Goal: Information Seeking & Learning: Get advice/opinions

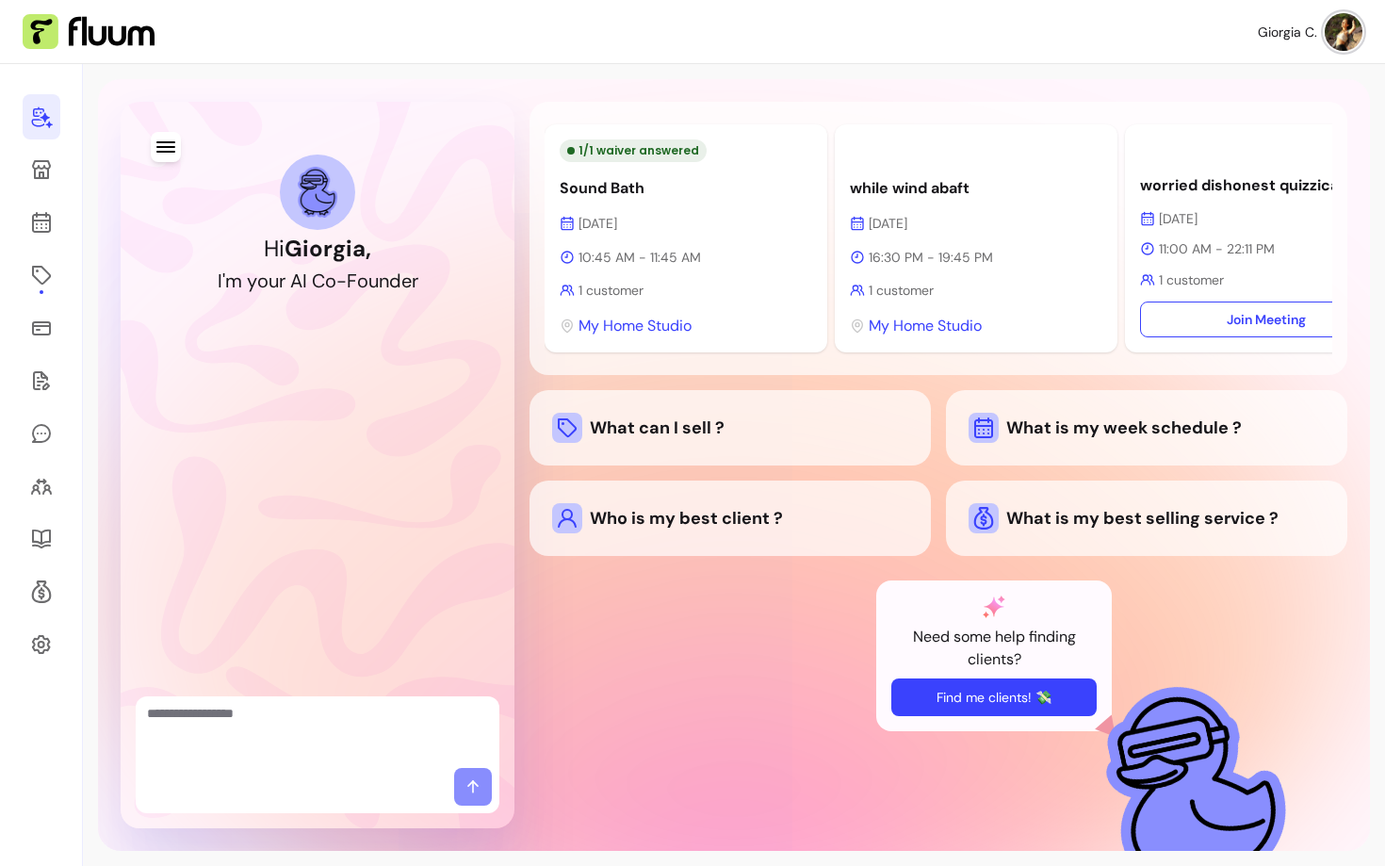
click at [1018, 694] on button "Find me clients! 💸" at bounding box center [993, 697] width 205 height 38
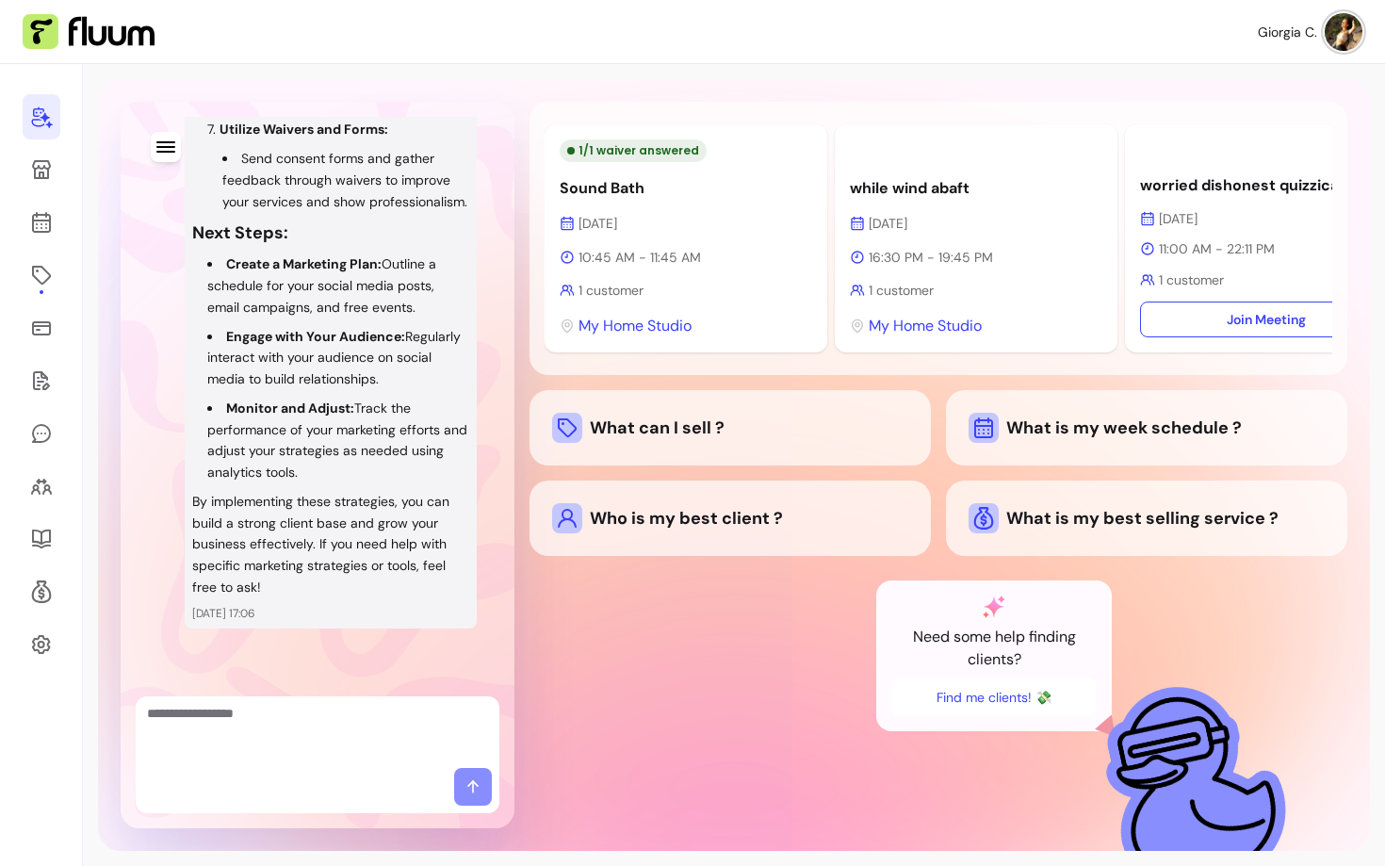
scroll to position [1410, 0]
click at [266, 765] on div at bounding box center [318, 732] width 364 height 72
click at [276, 745] on textarea "Ask me anything..." at bounding box center [317, 732] width 341 height 57
type textarea "**********"
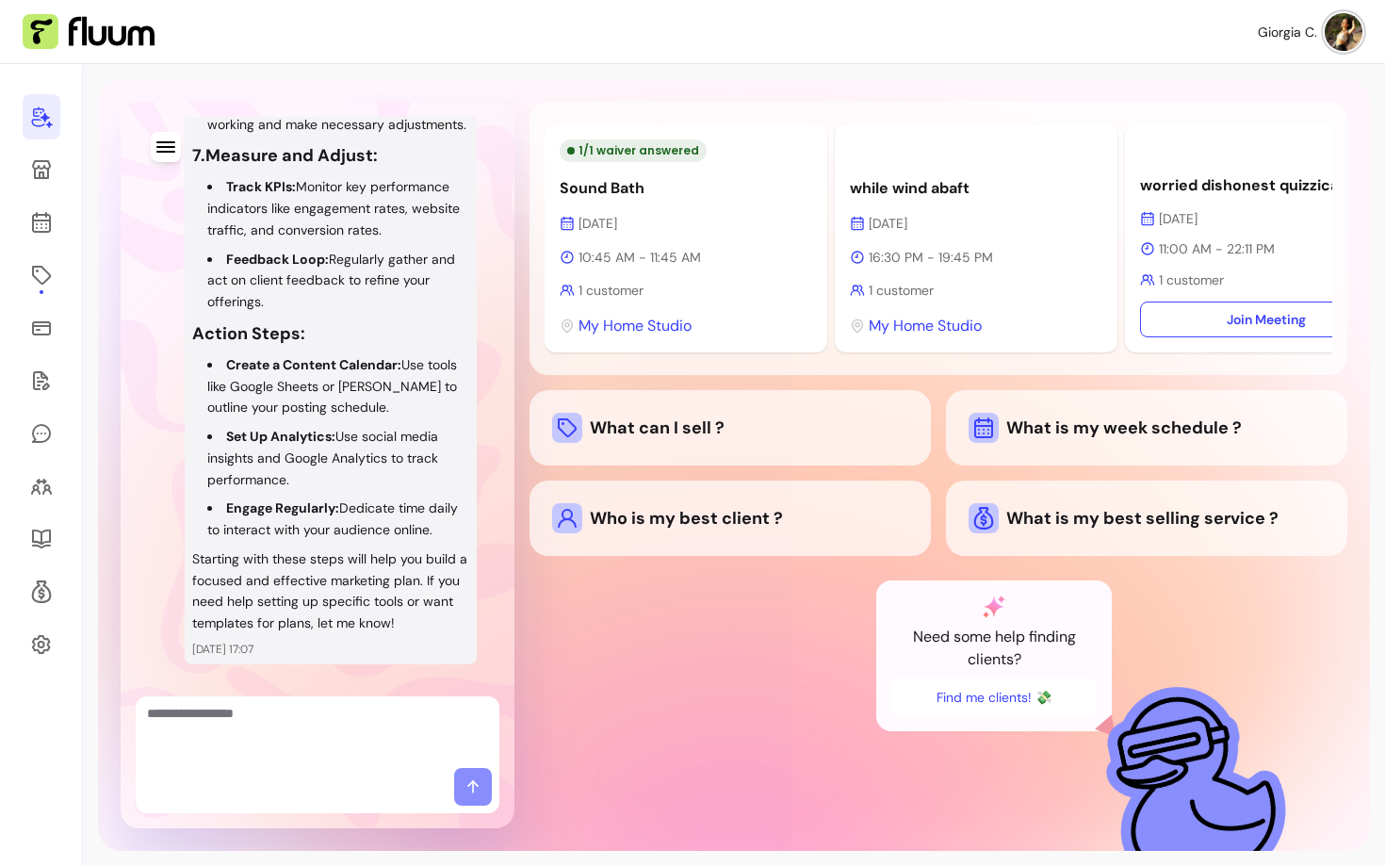
scroll to position [3574, 0]
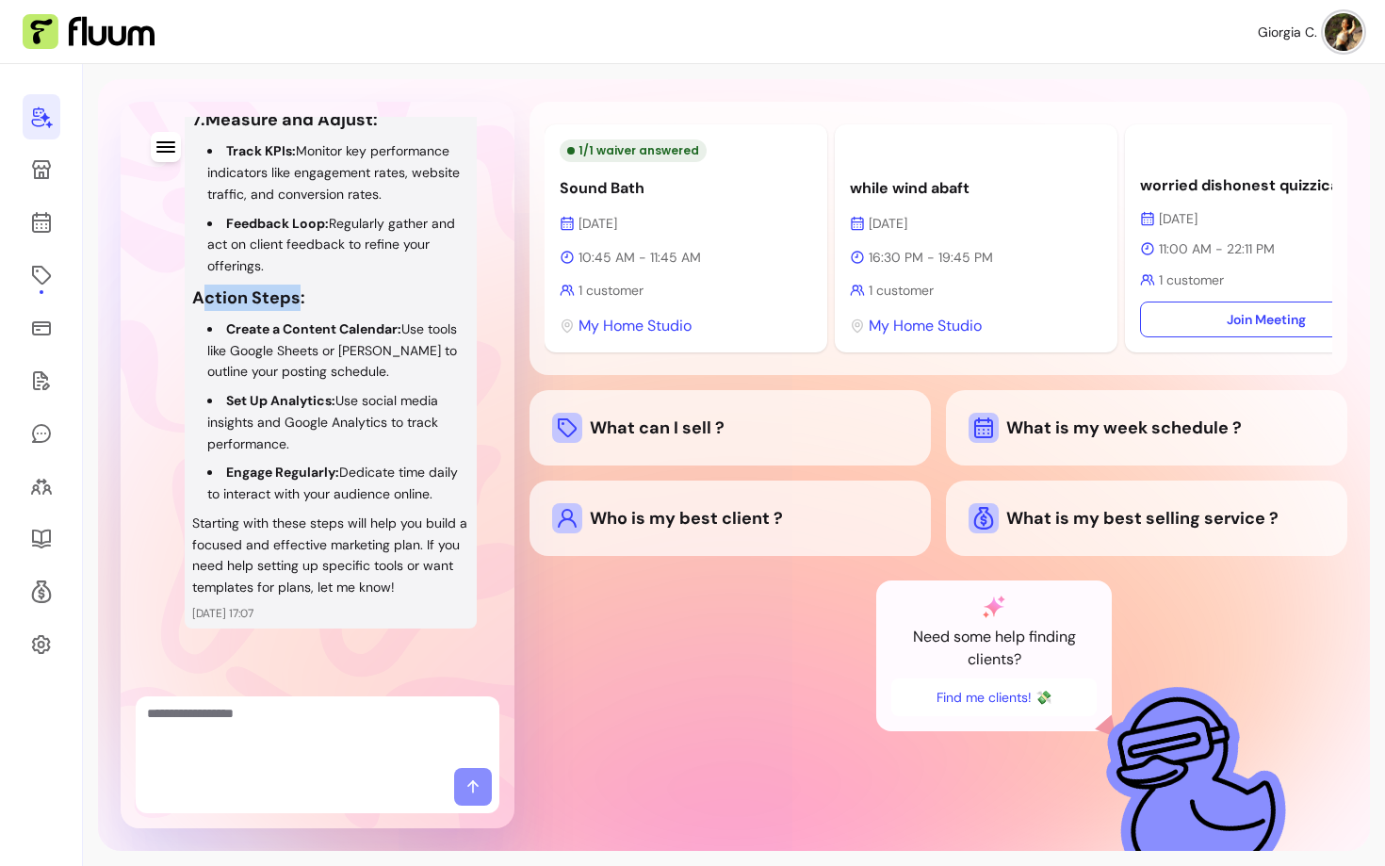
drag, startPoint x: 199, startPoint y: 302, endPoint x: 294, endPoint y: 301, distance: 95.1
click at [294, 301] on h3 "Action Steps:" at bounding box center [330, 297] width 277 height 26
click at [295, 328] on strong "Create a Content Calendar:" at bounding box center [313, 328] width 175 height 17
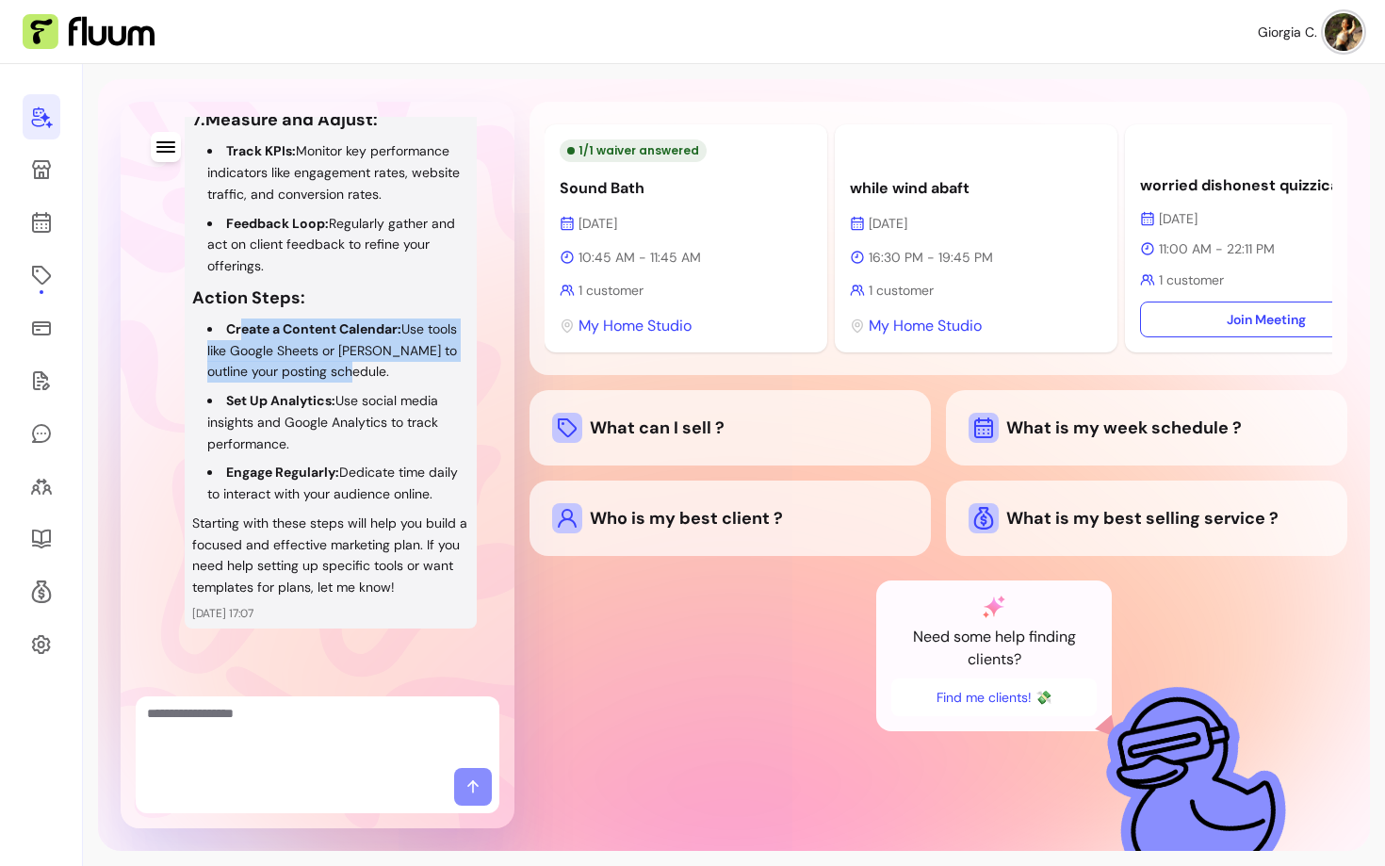
drag, startPoint x: 394, startPoint y: 363, endPoint x: 241, endPoint y: 326, distance: 156.9
click at [241, 326] on li "Create a Content Calendar: Use tools like Google Sheets or [PERSON_NAME] to out…" at bounding box center [338, 350] width 262 height 64
click at [257, 413] on li "Set Up Analytics: Use social media insights and Google Analytics to track perfo…" at bounding box center [338, 422] width 262 height 64
drag, startPoint x: 224, startPoint y: 399, endPoint x: 292, endPoint y: 444, distance: 81.0
click at [292, 444] on li "Set Up Analytics: Use social media insights and Google Analytics to track perfo…" at bounding box center [338, 422] width 262 height 64
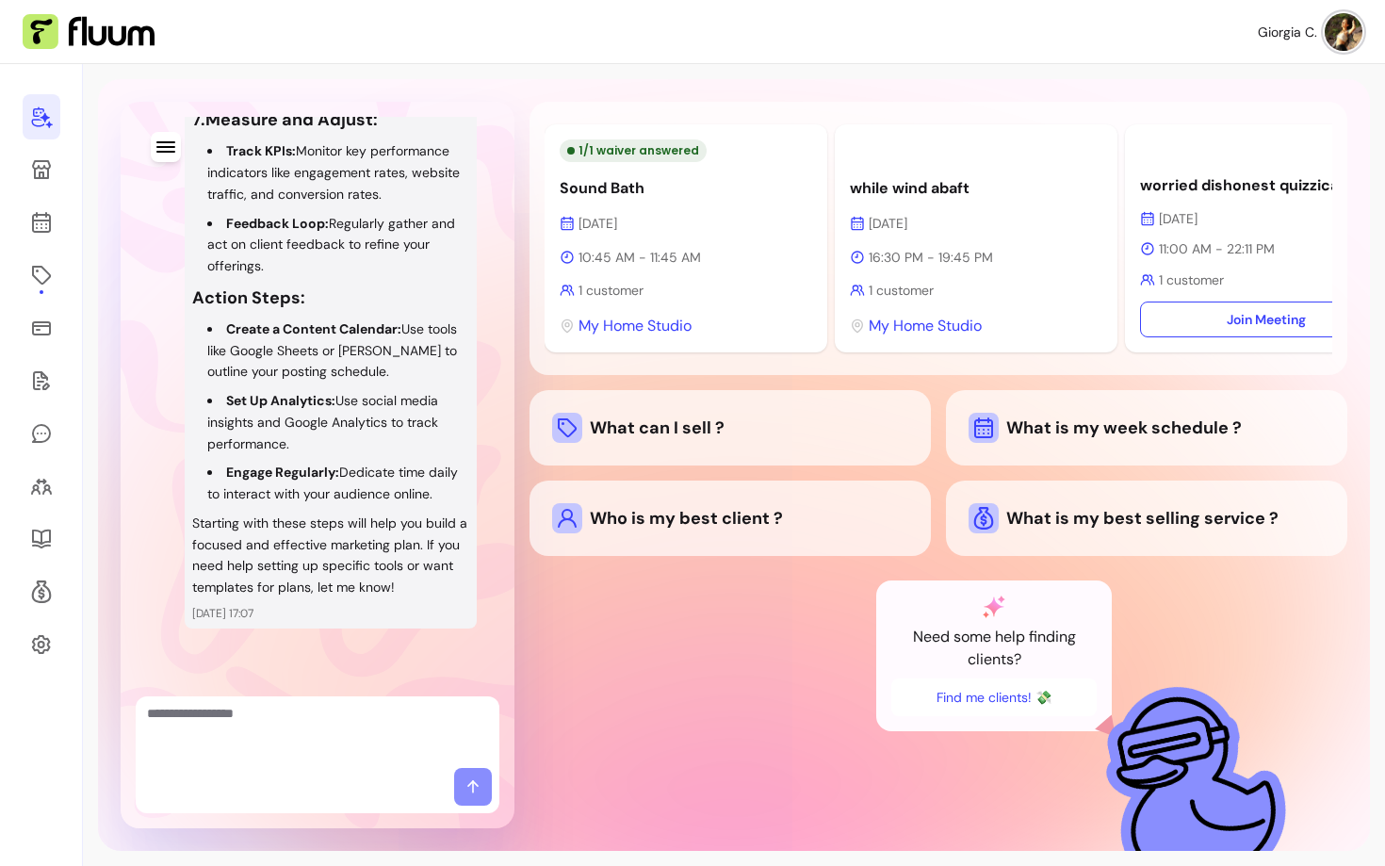
click at [323, 447] on li "Set Up Analytics: Use social media insights and Google Analytics to track perfo…" at bounding box center [338, 422] width 262 height 64
click at [300, 490] on li "Engage Regularly: Dedicate time daily to interact with your audience online." at bounding box center [338, 483] width 262 height 43
click at [243, 741] on textarea "Ask me anything..." at bounding box center [317, 732] width 341 height 57
type textarea "**********"
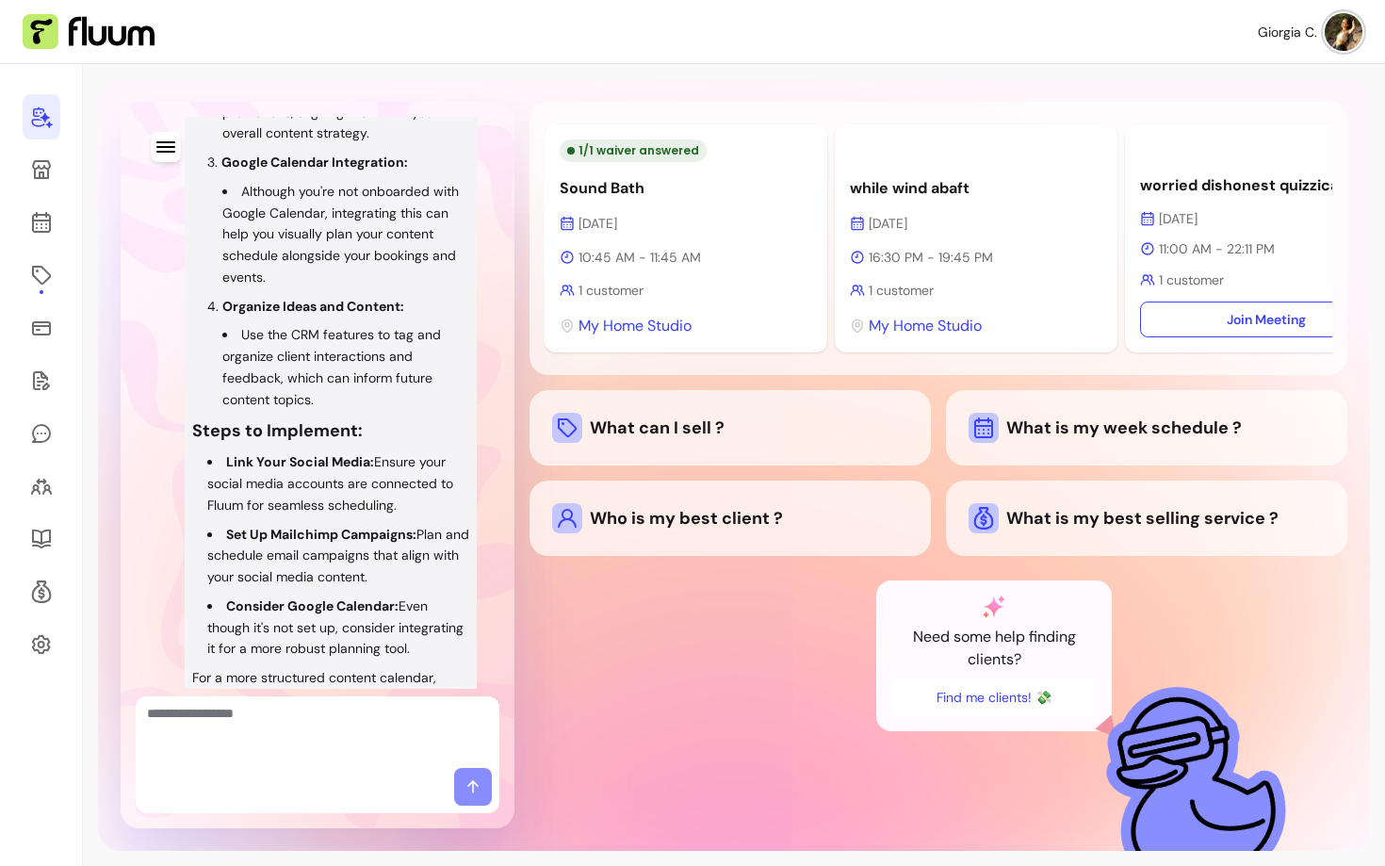
scroll to position [4408, 0]
drag, startPoint x: 221, startPoint y: 460, endPoint x: 407, endPoint y: 459, distance: 185.5
click at [408, 410] on li "Organize Ideas and Content: Use the CRM features to tag and organize client int…" at bounding box center [338, 352] width 262 height 115
click at [350, 409] on li "Use the CRM features to tag and organize client interactions and feedback, whic…" at bounding box center [345, 366] width 247 height 86
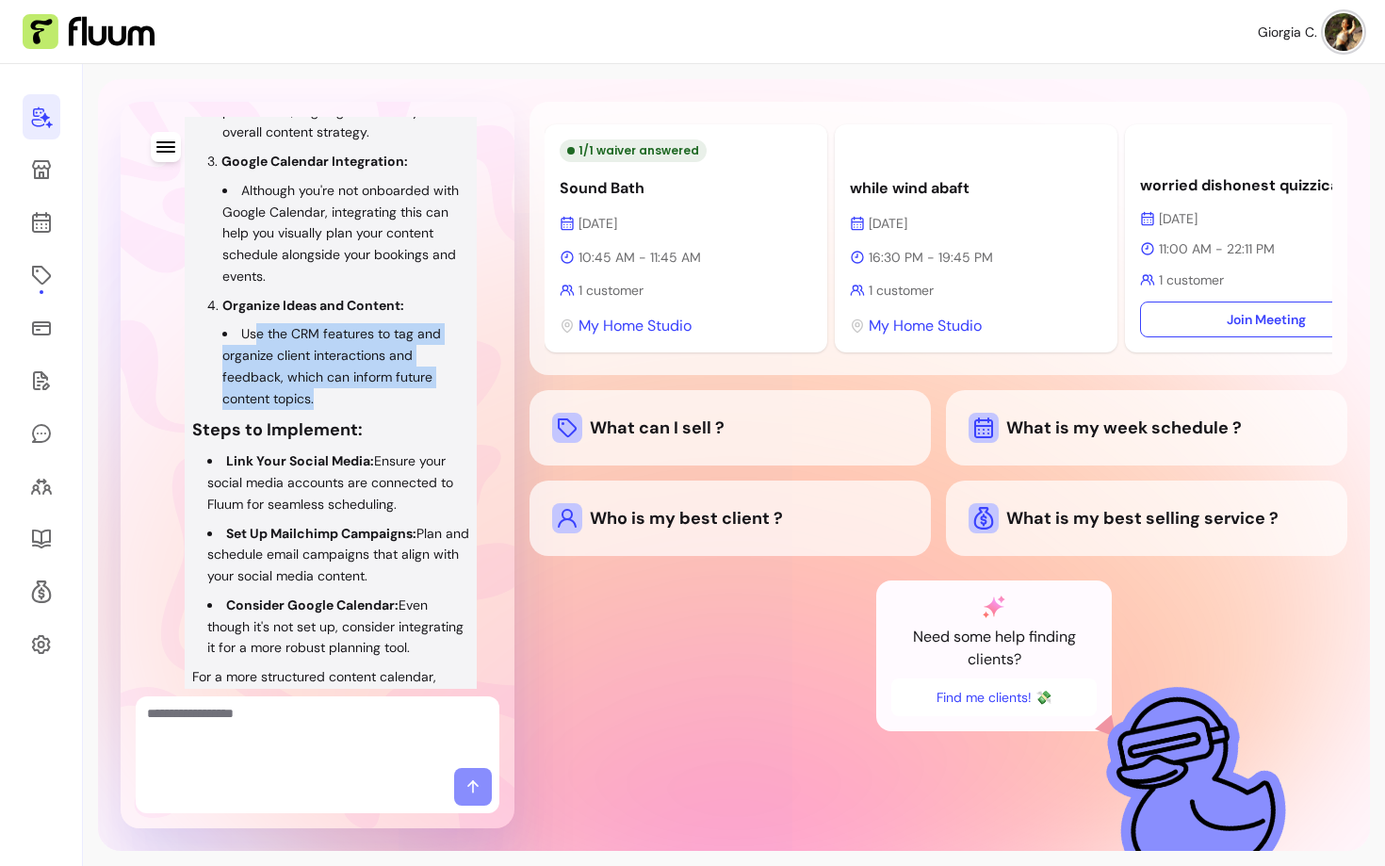
drag, startPoint x: 256, startPoint y: 479, endPoint x: 386, endPoint y: 549, distance: 147.5
click at [386, 409] on li "Use the CRM features to tag and organize client interactions and feedback, whic…" at bounding box center [345, 366] width 247 height 86
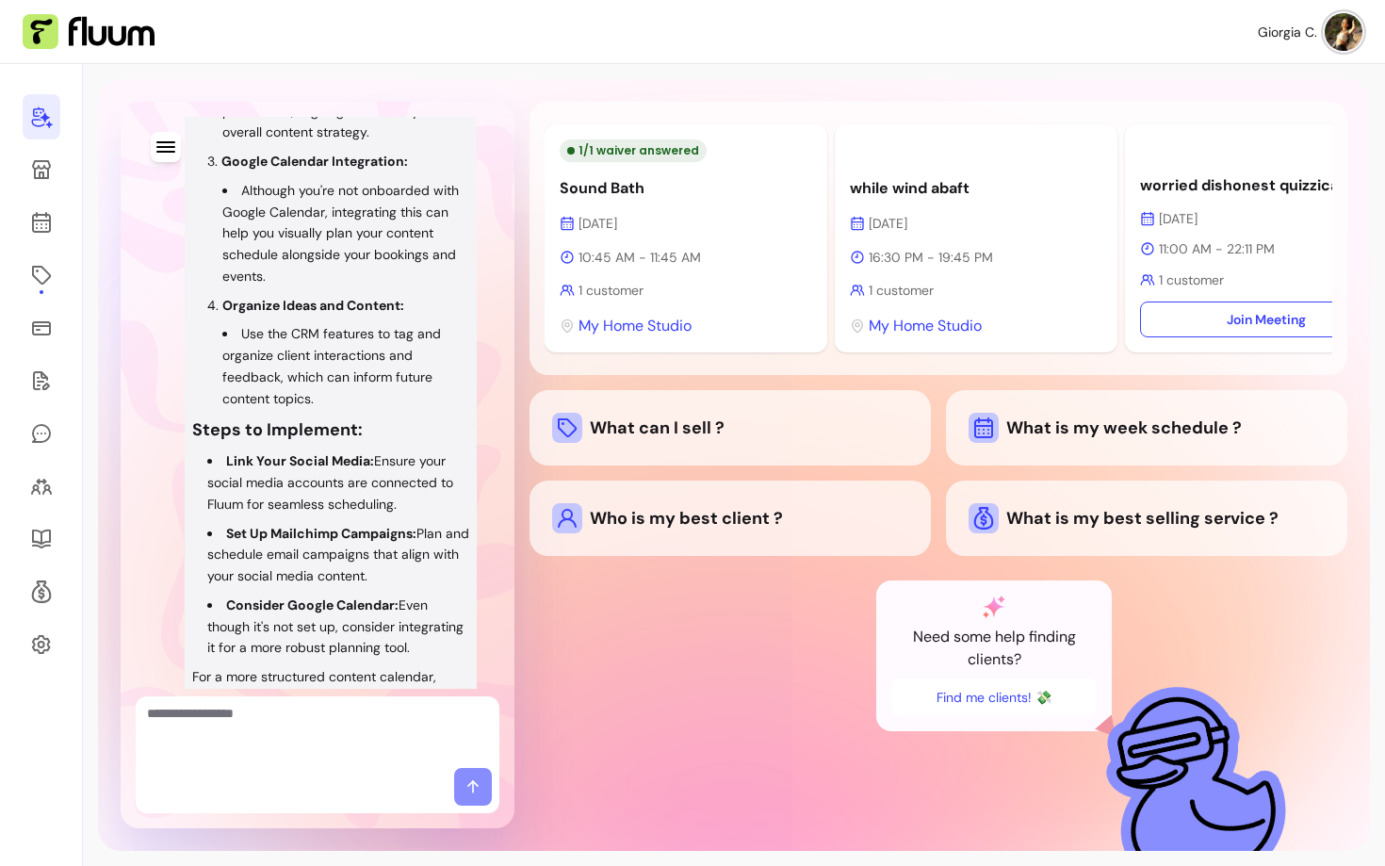
click at [358, 559] on div "While Fluum doesn't have a dedicated content calendar feature, you can leverage…" at bounding box center [330, 315] width 277 height 1003
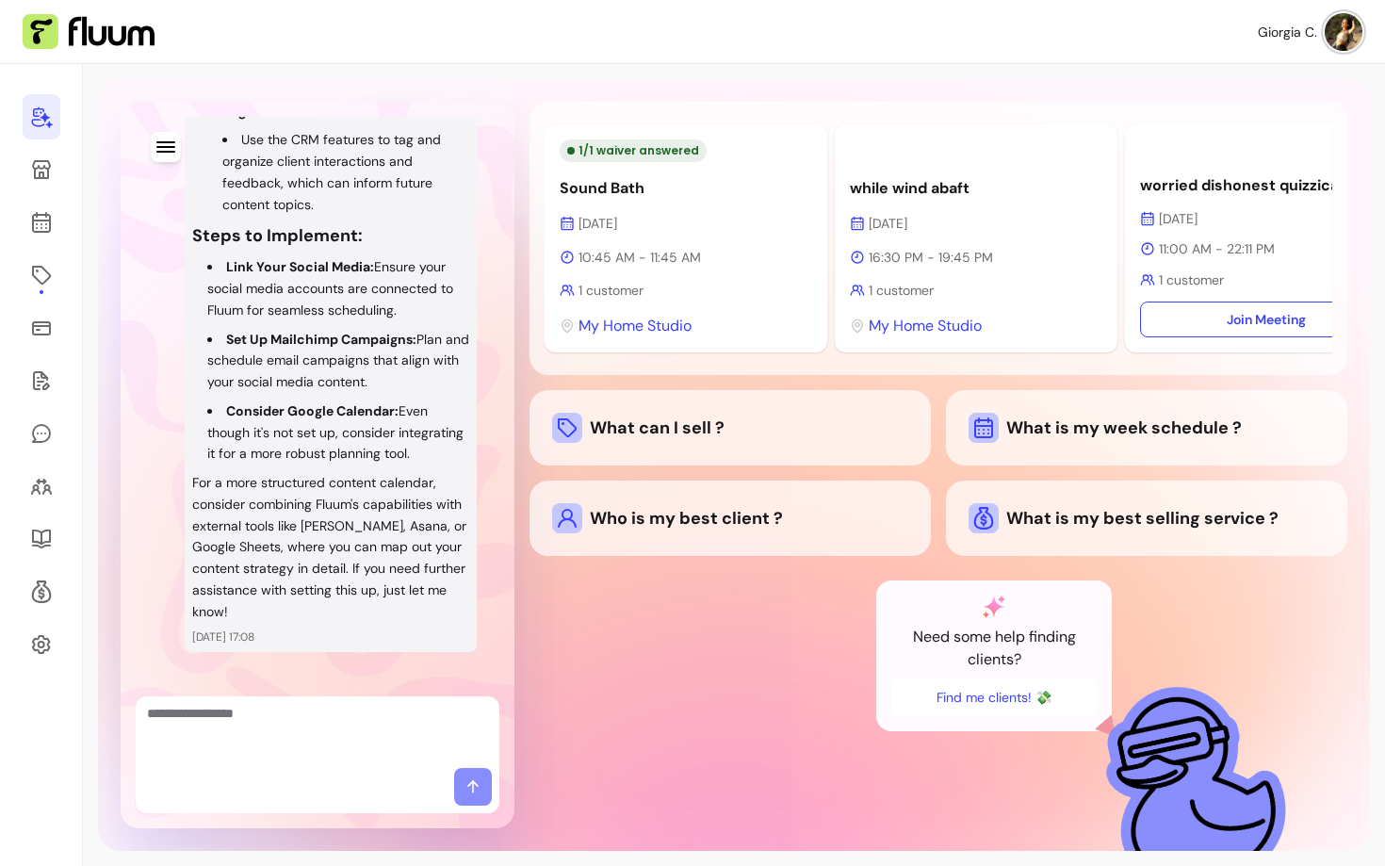
scroll to position [4601, 0]
click at [259, 276] on strong "Link Your Social Media:" at bounding box center [300, 267] width 148 height 17
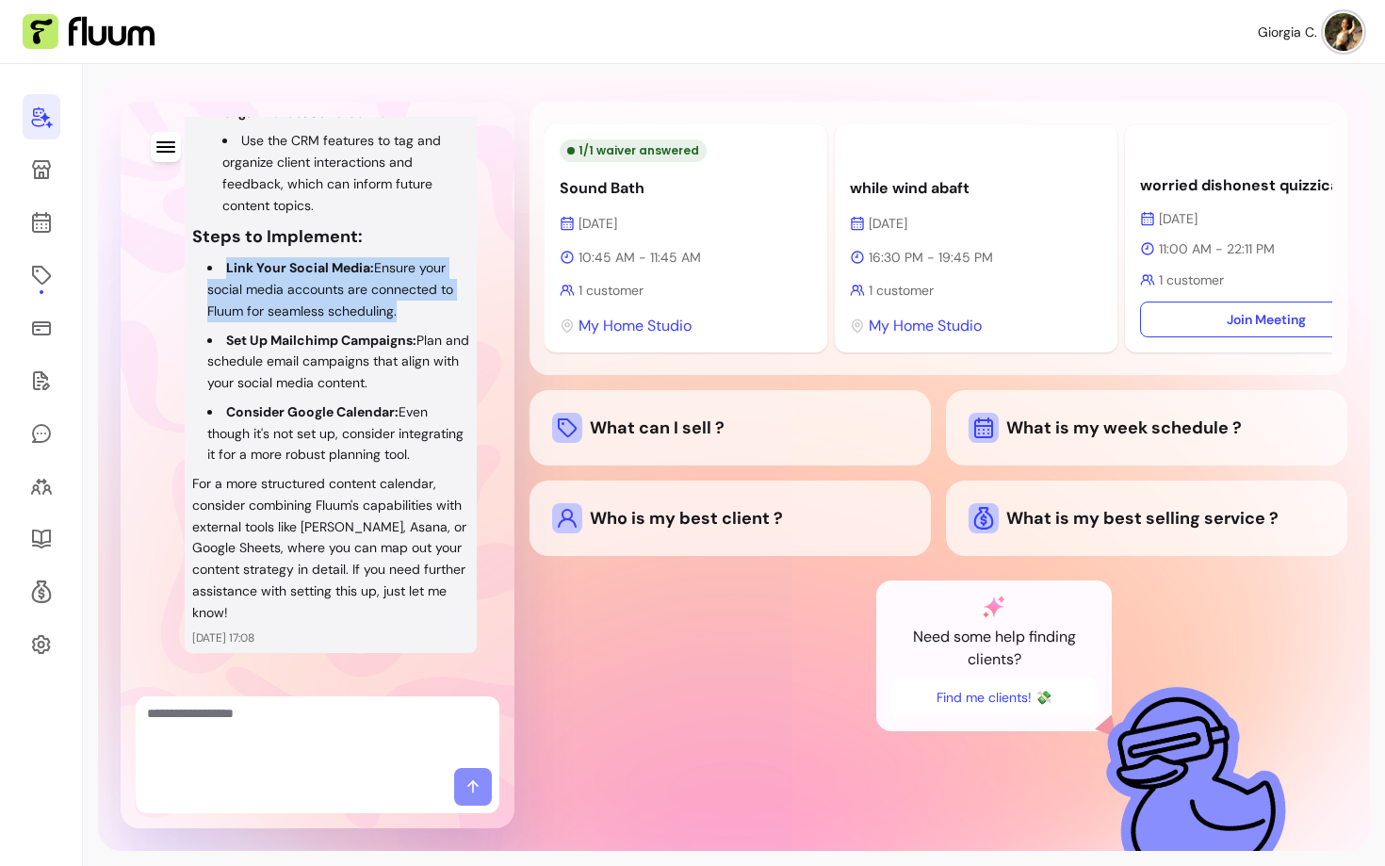
click at [259, 276] on strong "Link Your Social Media:" at bounding box center [300, 267] width 148 height 17
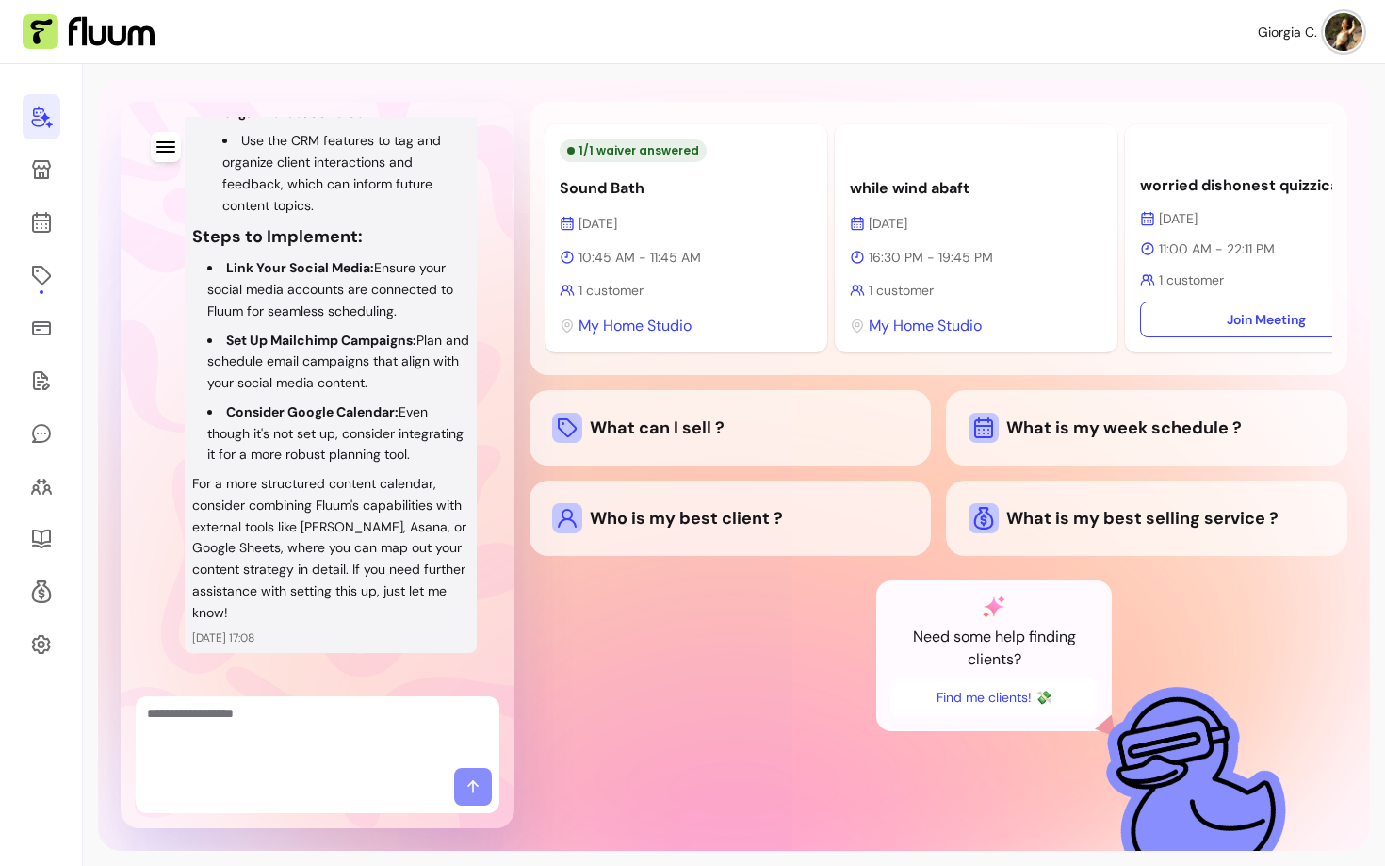
click at [364, 465] on ul "Link Your Social Media: Ensure your social media accounts are connected to Fluu…" at bounding box center [330, 361] width 277 height 208
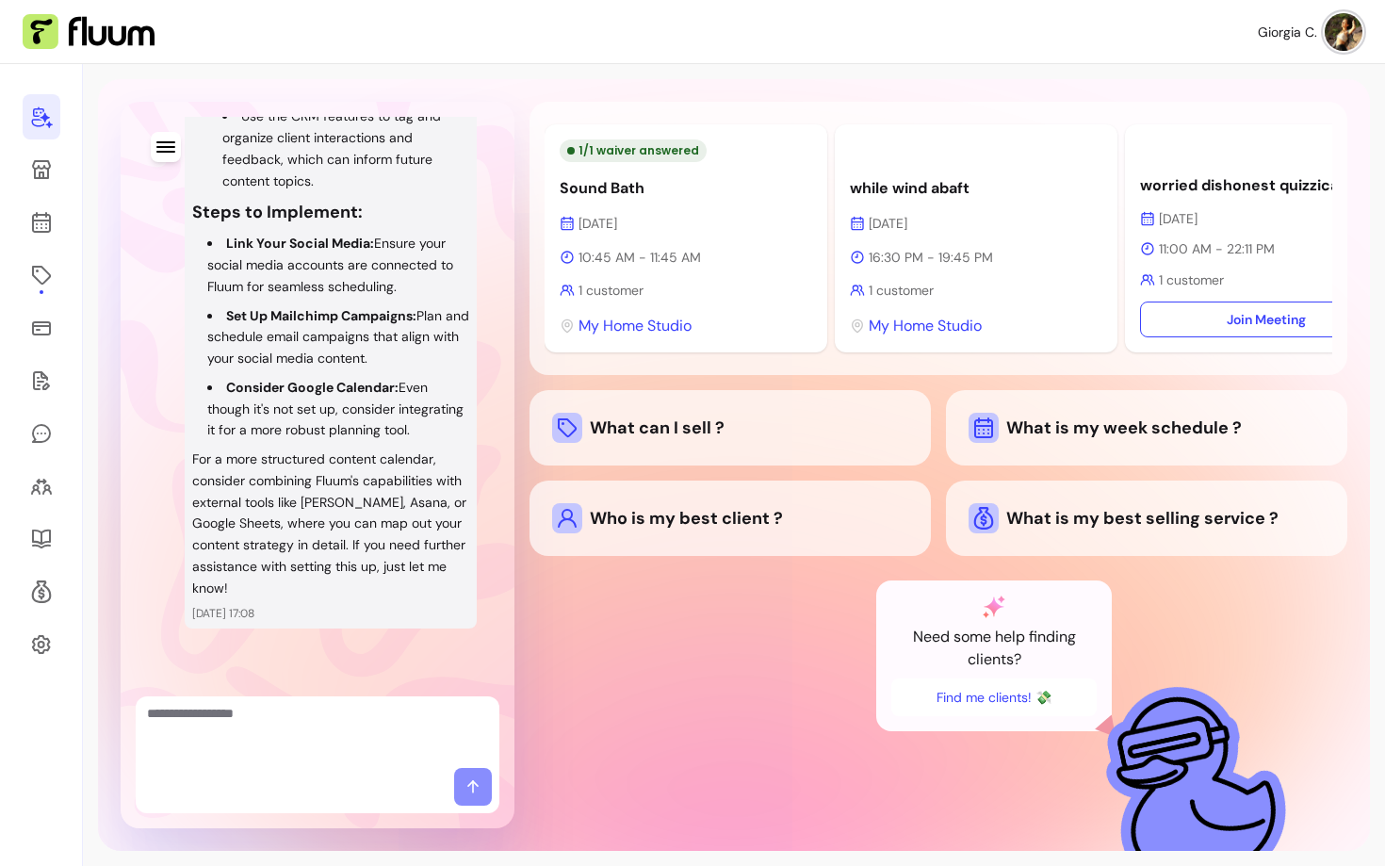
scroll to position [4797, 0]
click at [233, 523] on p "For a more structured content calendar, consider combining Fluum's capabilities…" at bounding box center [330, 523] width 277 height 150
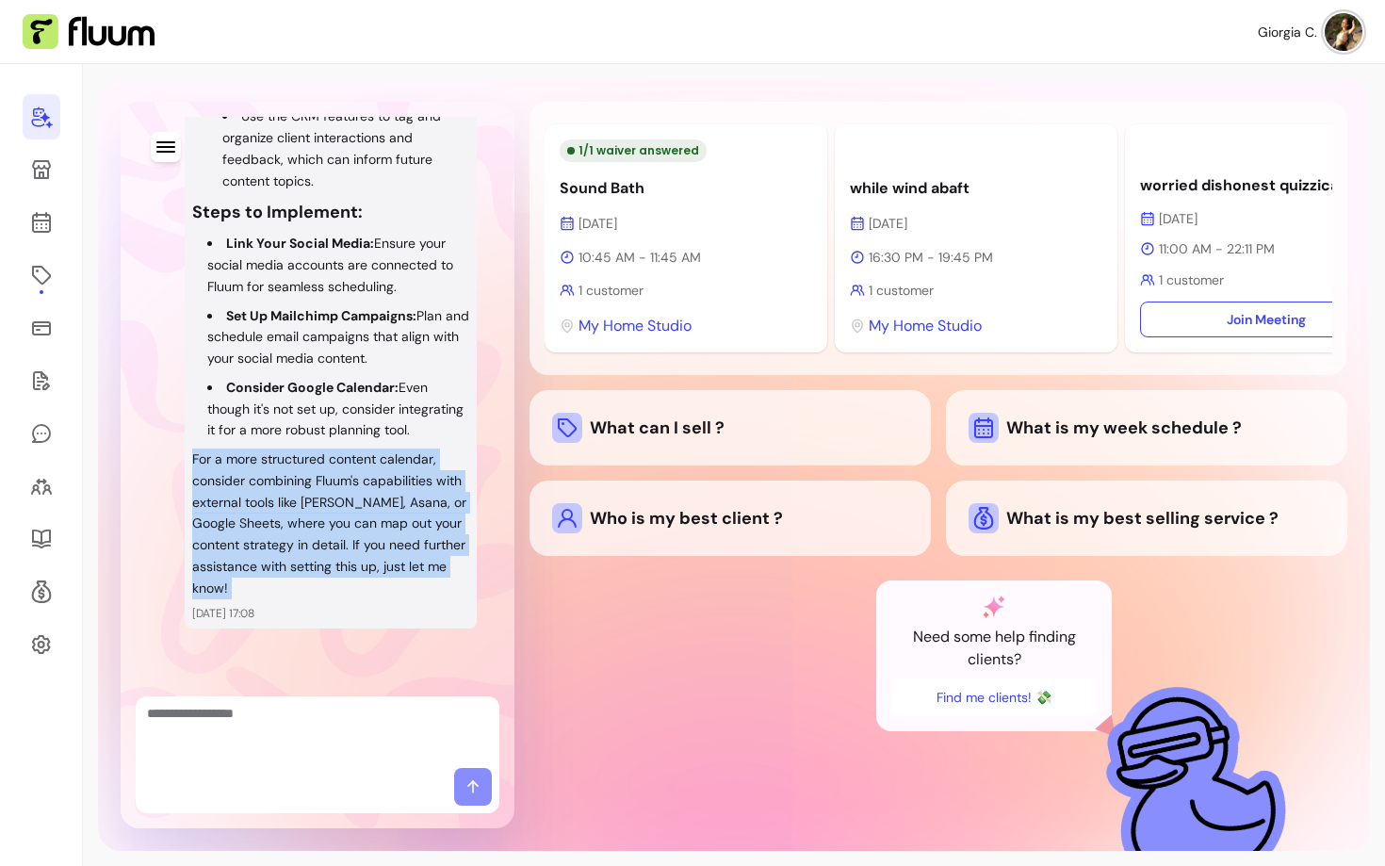
click at [233, 523] on p "For a more structured content calendar, consider combining Fluum's capabilities…" at bounding box center [330, 523] width 277 height 150
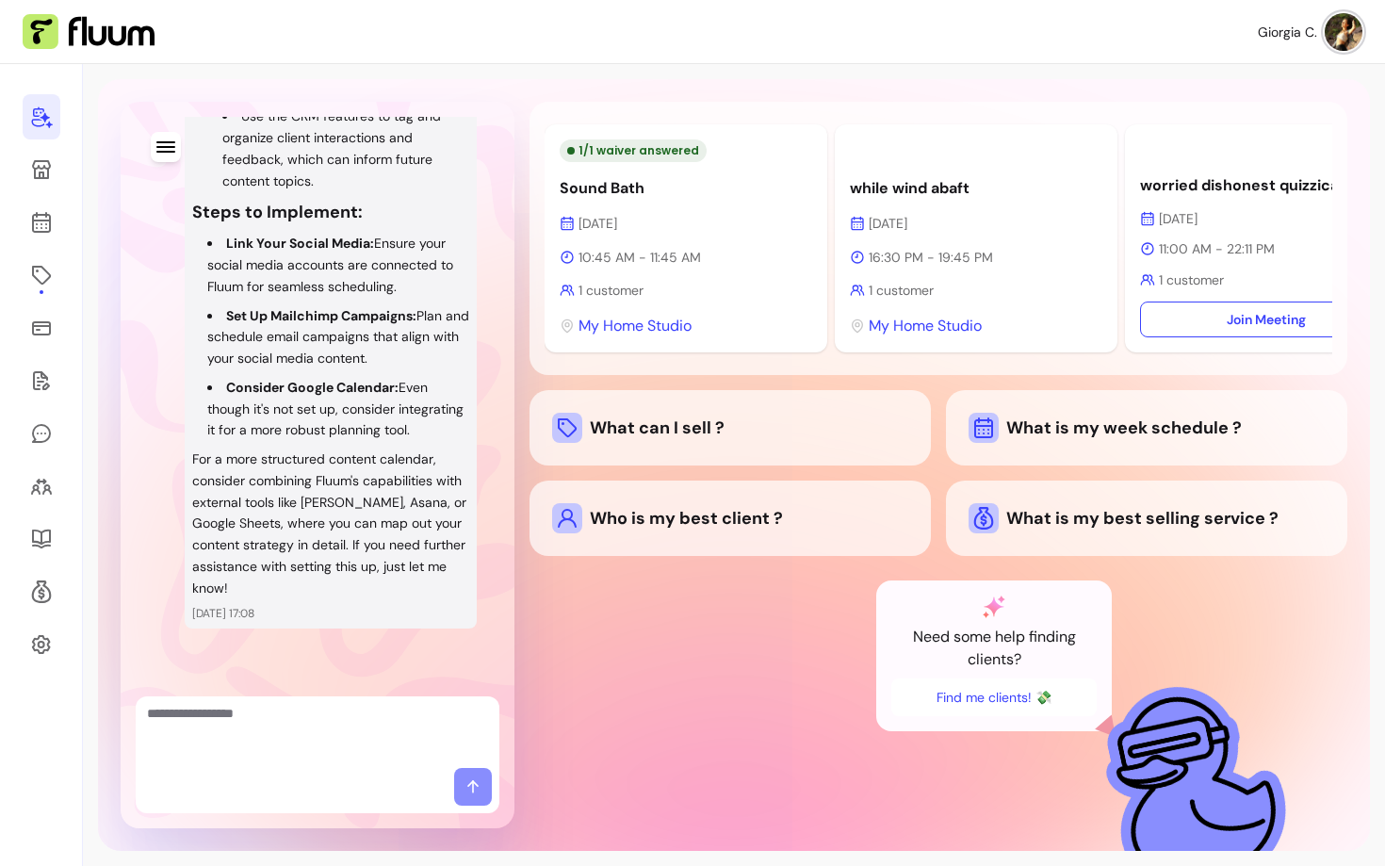
click at [247, 555] on p "For a more structured content calendar, consider combining Fluum's capabilities…" at bounding box center [330, 523] width 277 height 150
click at [241, 737] on textarea "Ask me anything..." at bounding box center [317, 732] width 341 height 57
type textarea "**********"
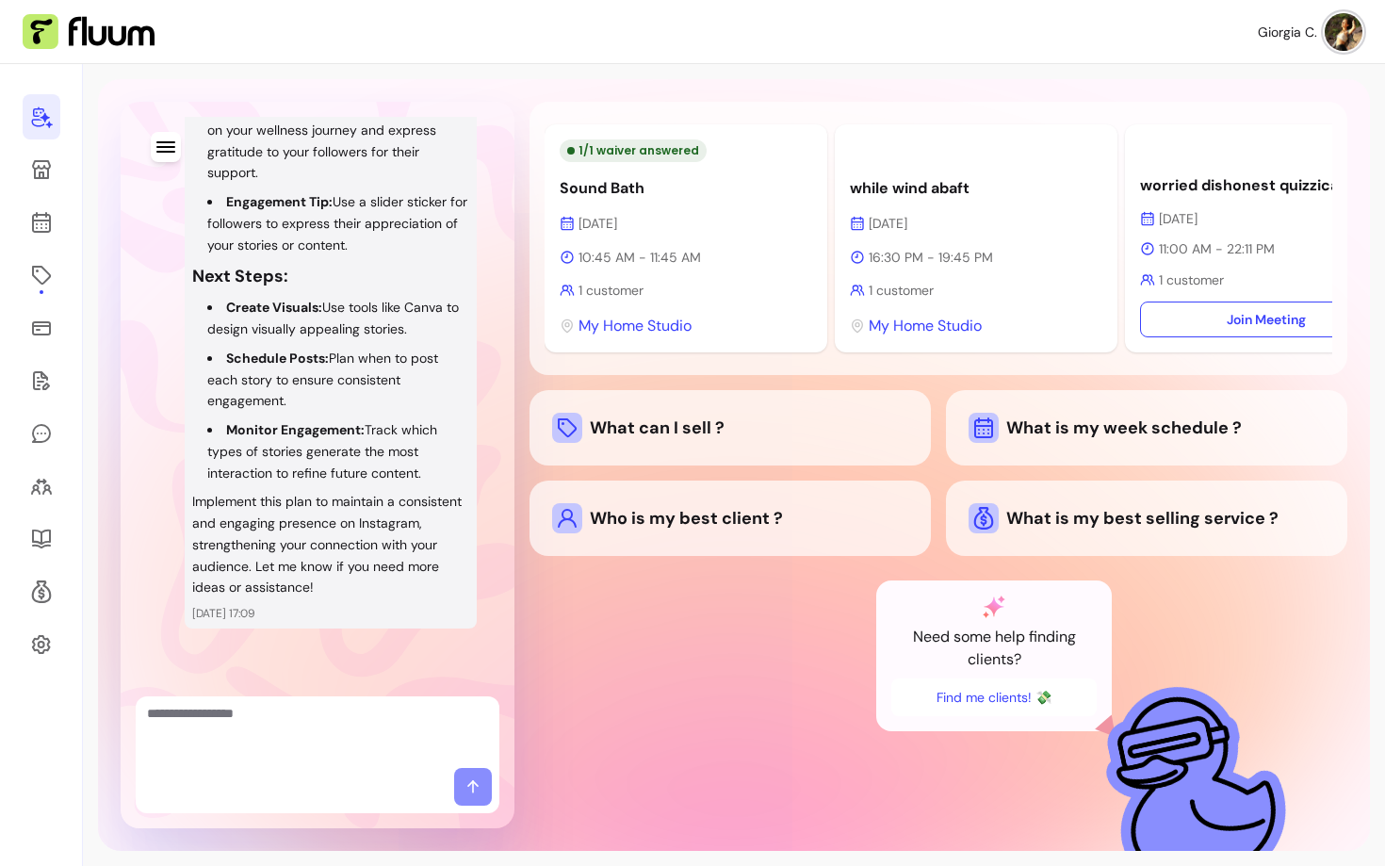
scroll to position [6747, 0]
click at [302, 732] on textarea "Ask me anything..." at bounding box center [317, 732] width 341 height 57
type textarea "**********"
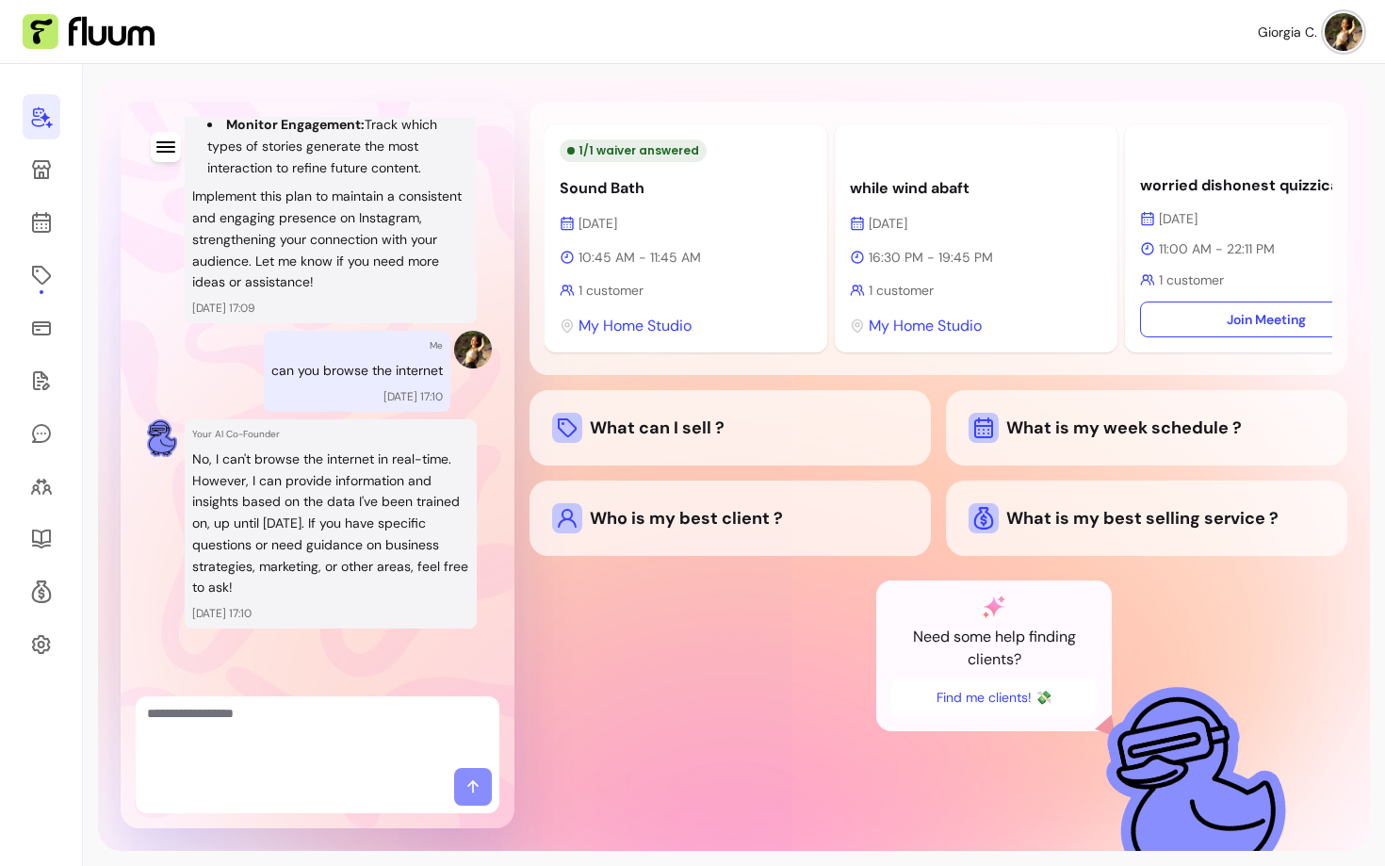
scroll to position [7088, 0]
click at [272, 751] on textarea "Ask me anything..." at bounding box center [317, 732] width 341 height 57
type textarea "**********"
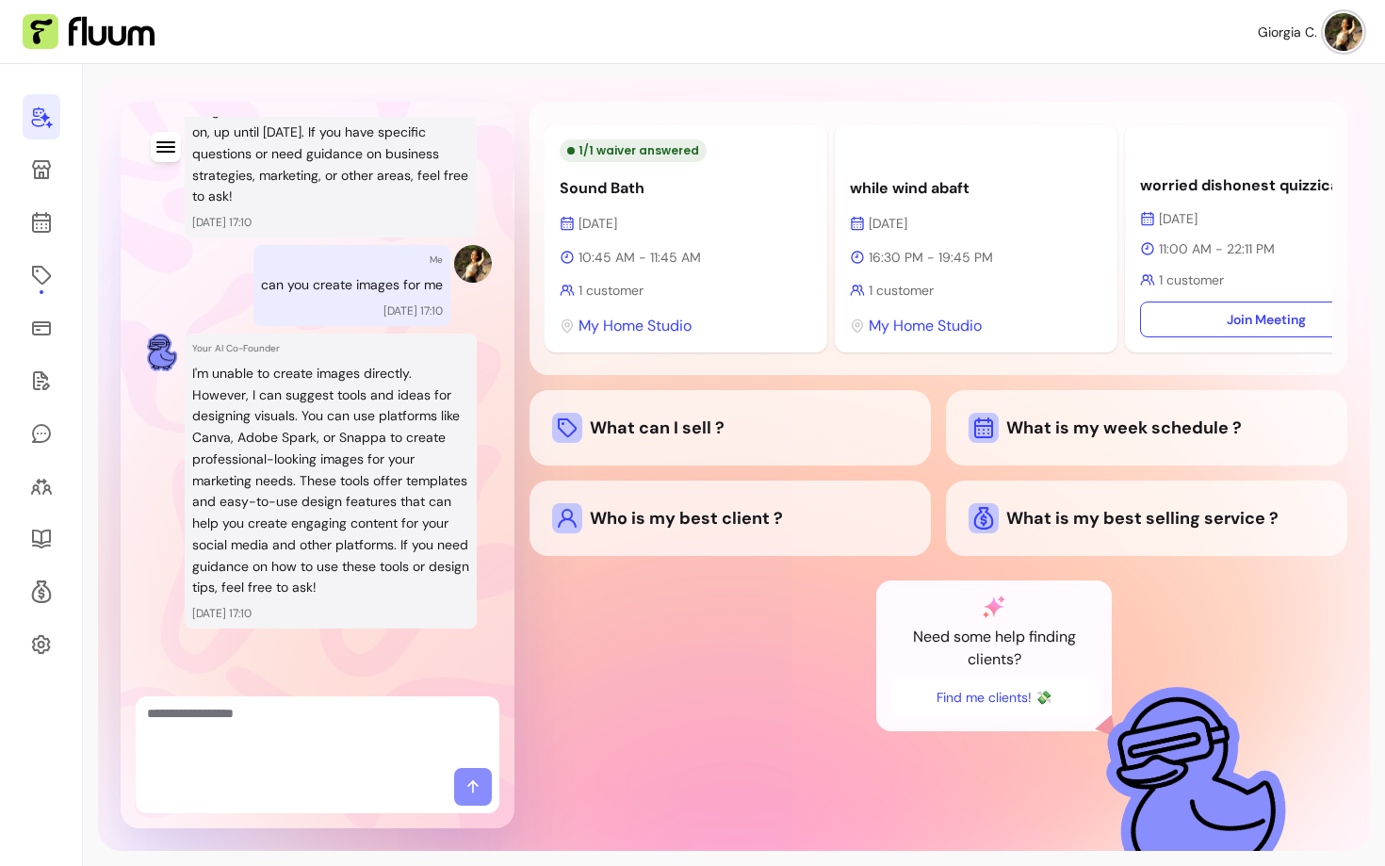
scroll to position [7456, 0]
click at [346, 509] on p "I'm unable to create images directly. However, I can suggest tools and ideas fo…" at bounding box center [330, 480] width 277 height 235
click at [266, 751] on textarea "Ask me anything..." at bounding box center [317, 732] width 341 height 57
type textarea "**********"
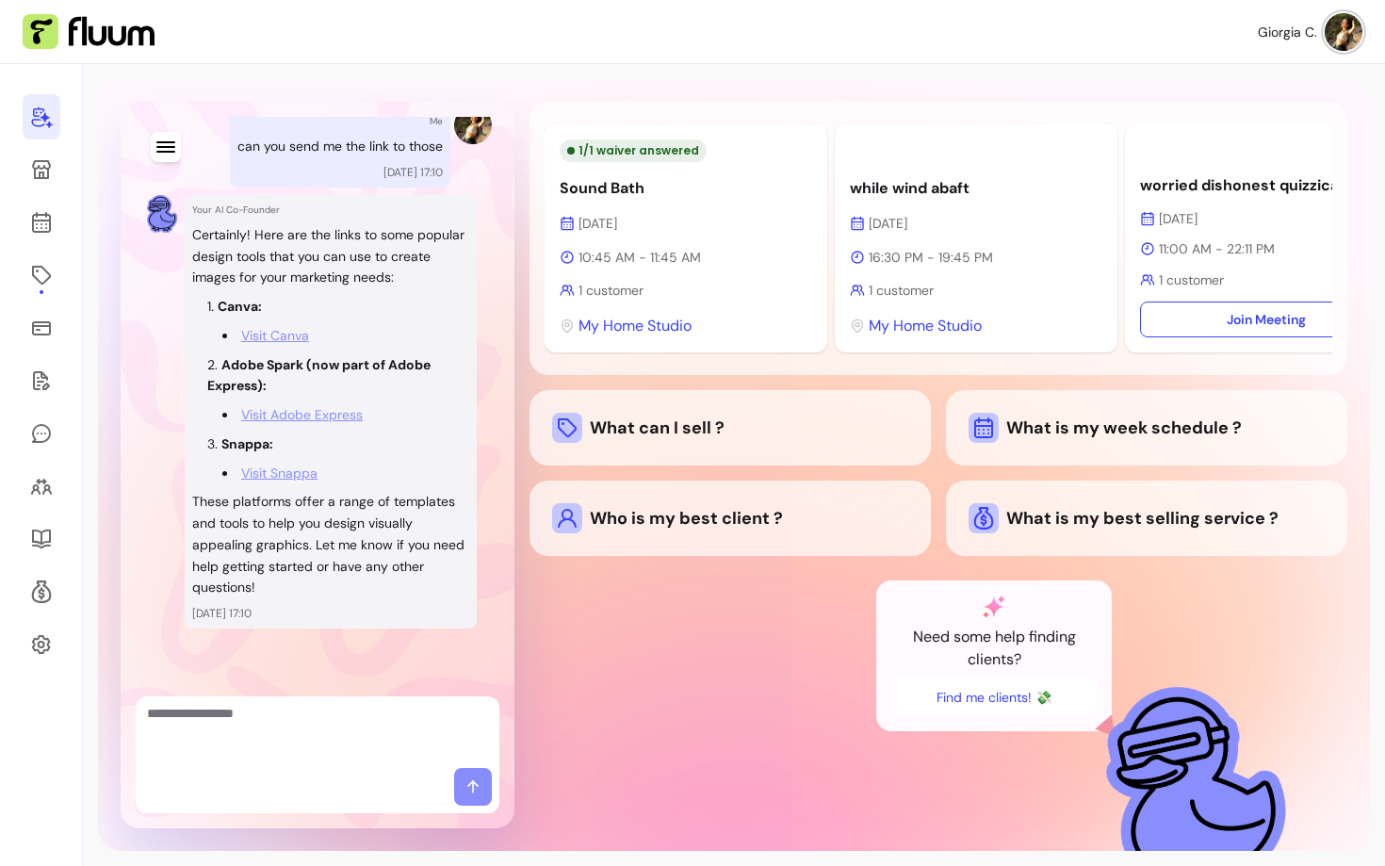
scroll to position [8009, 0]
click at [239, 511] on p "These platforms offer a range of templates and tools to help you design visuall…" at bounding box center [330, 544] width 277 height 107
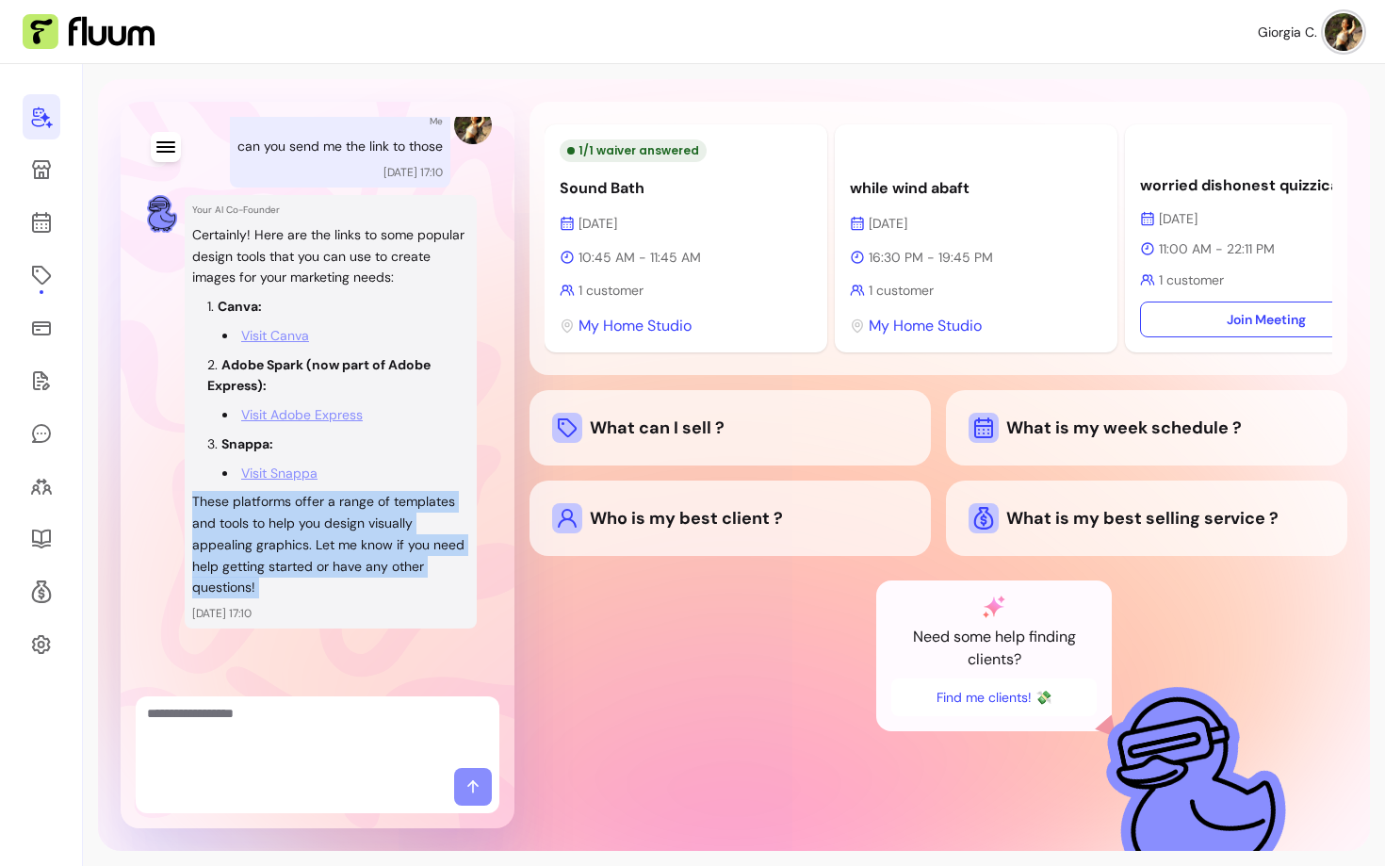
click at [239, 511] on p "These platforms offer a range of templates and tools to help you design visuall…" at bounding box center [330, 544] width 277 height 107
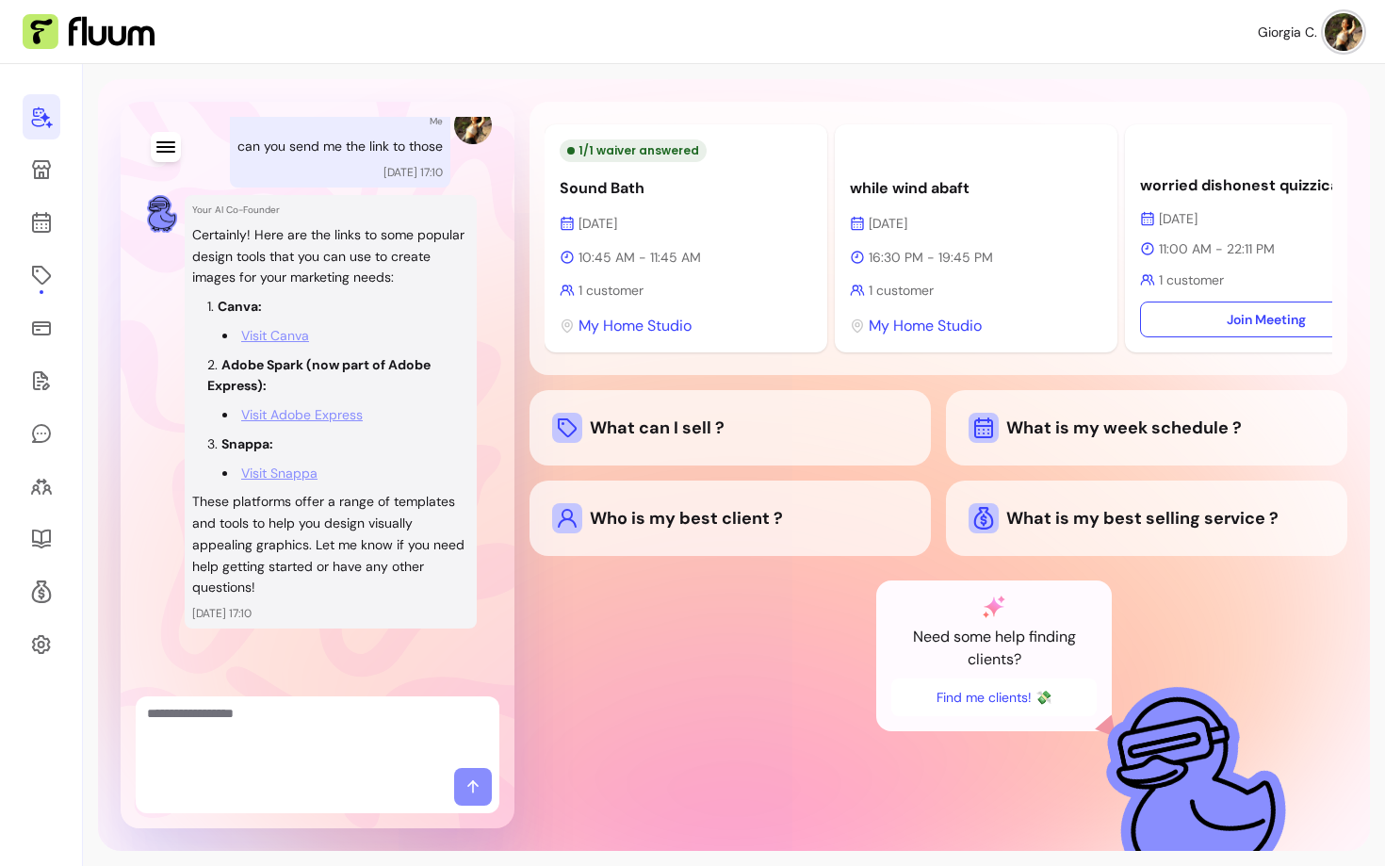
click at [240, 526] on p "These platforms offer a range of templates and tools to help you design visuall…" at bounding box center [330, 544] width 277 height 107
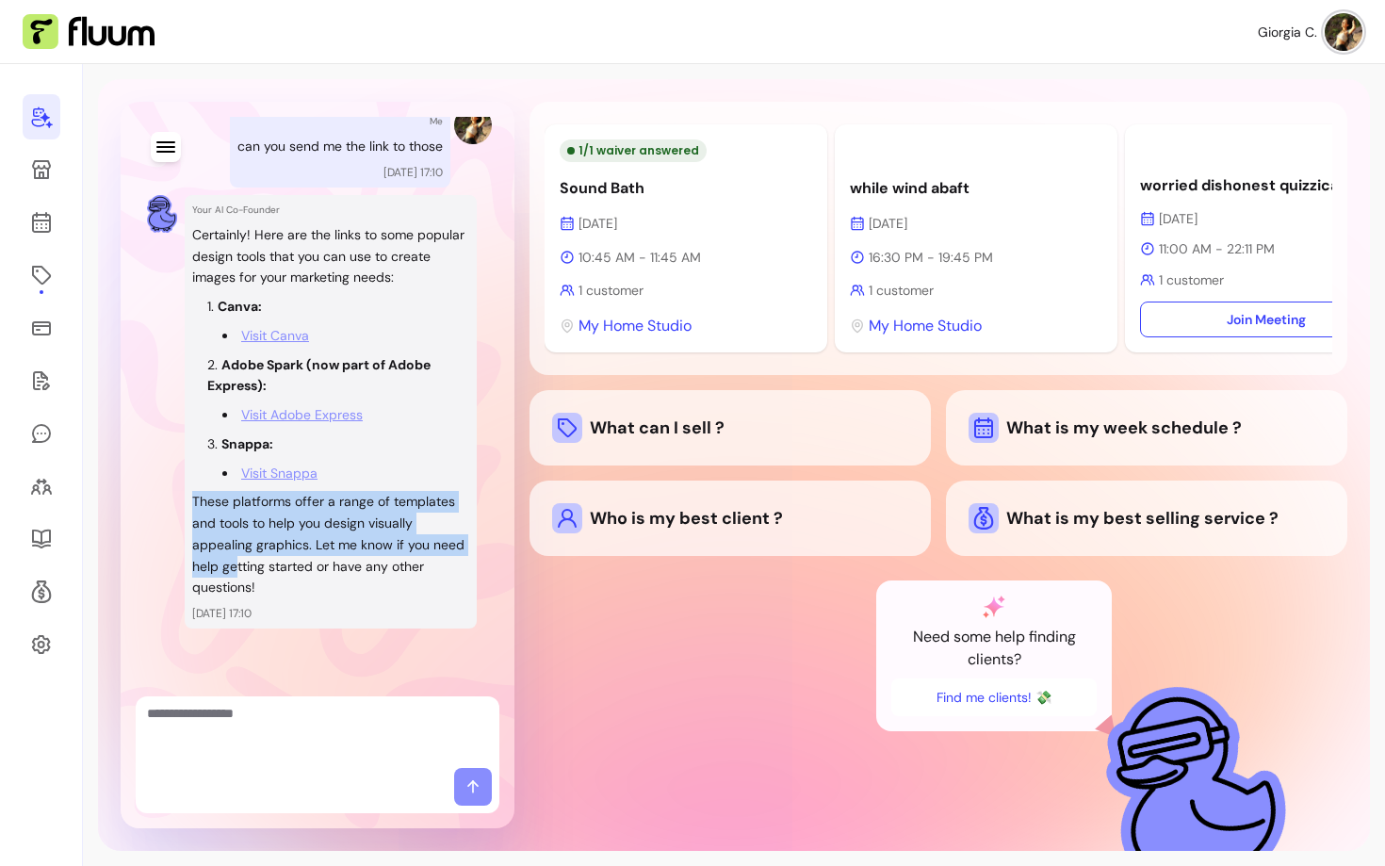
drag, startPoint x: 267, startPoint y: 575, endPoint x: 175, endPoint y: 487, distance: 127.2
click at [174, 487] on div "Your AI Co-Founder Certainly! Here are the links to some popular design tools t…" at bounding box center [317, 411] width 348 height 433
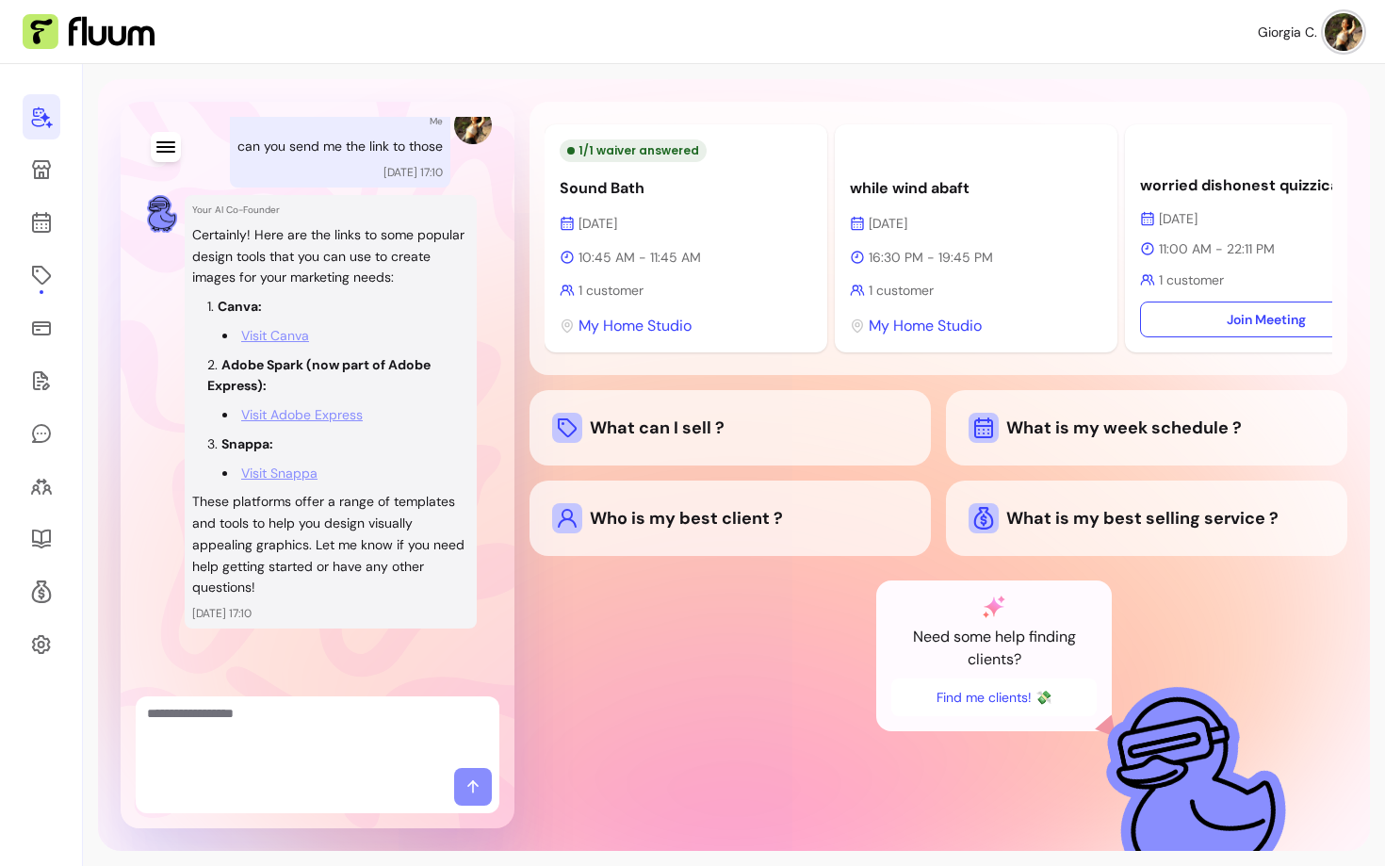
click at [275, 579] on p "These platforms offer a range of templates and tools to help you design visuall…" at bounding box center [330, 544] width 277 height 107
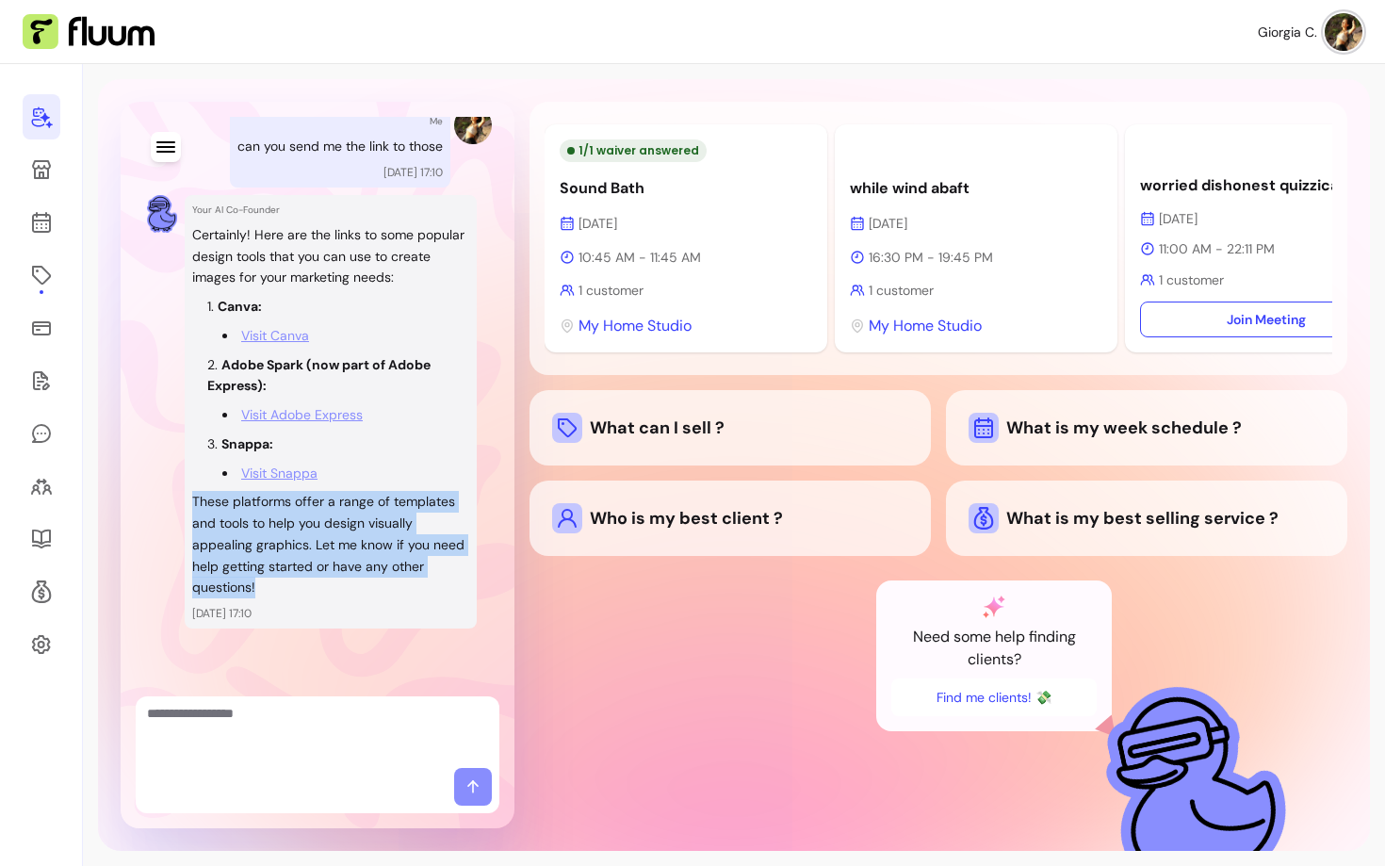
drag, startPoint x: 260, startPoint y: 581, endPoint x: 173, endPoint y: 505, distance: 115.4
click at [173, 505] on div "Your AI Co-Founder Certainly! Here are the links to some popular design tools t…" at bounding box center [317, 411] width 348 height 433
click at [371, 505] on p "These platforms offer a range of templates and tools to help you design visuall…" at bounding box center [330, 544] width 277 height 107
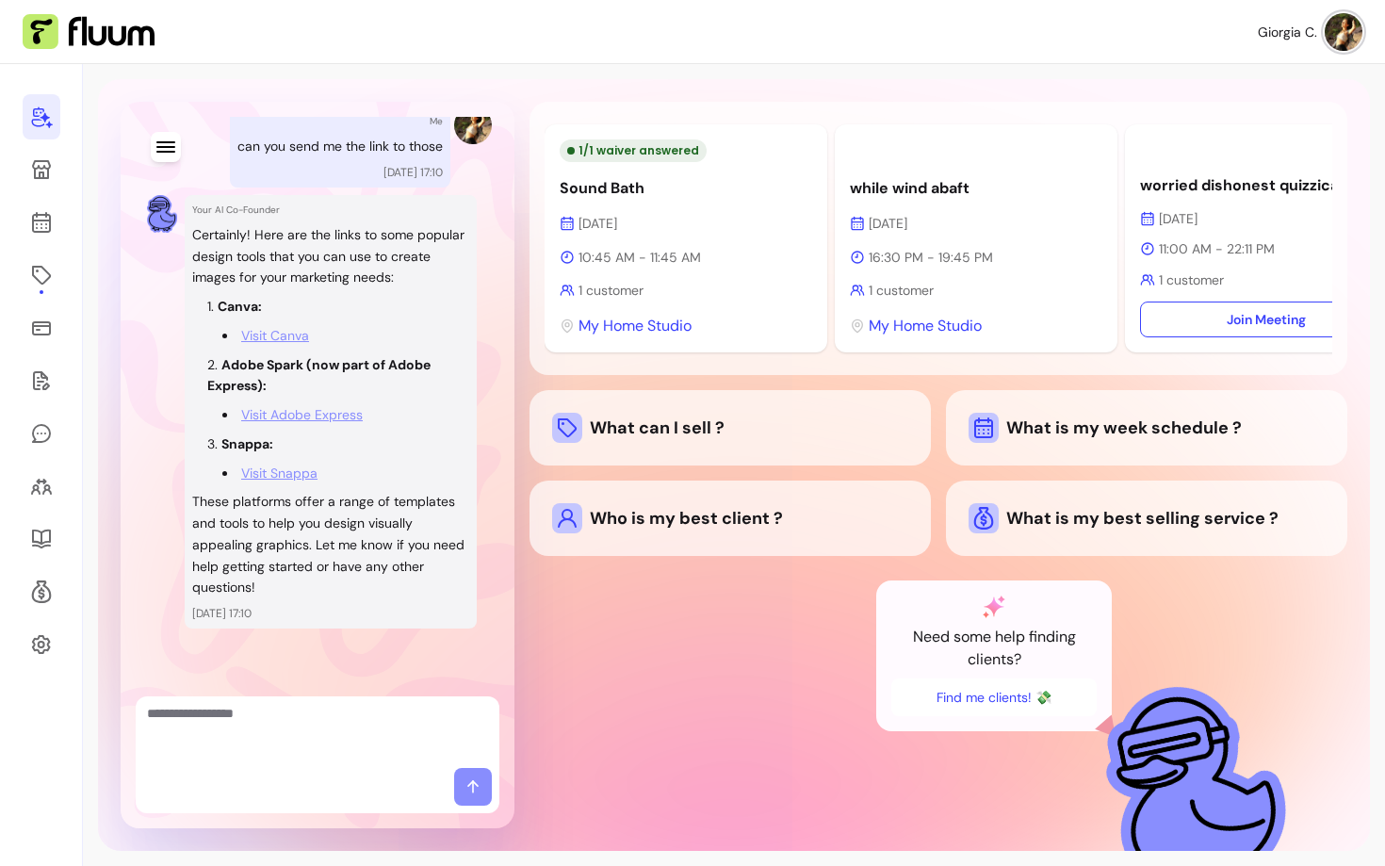
click at [282, 579] on p "These platforms offer a range of templates and tools to help you design visuall…" at bounding box center [330, 544] width 277 height 107
